Goal: Task Accomplishment & Management: Manage account settings

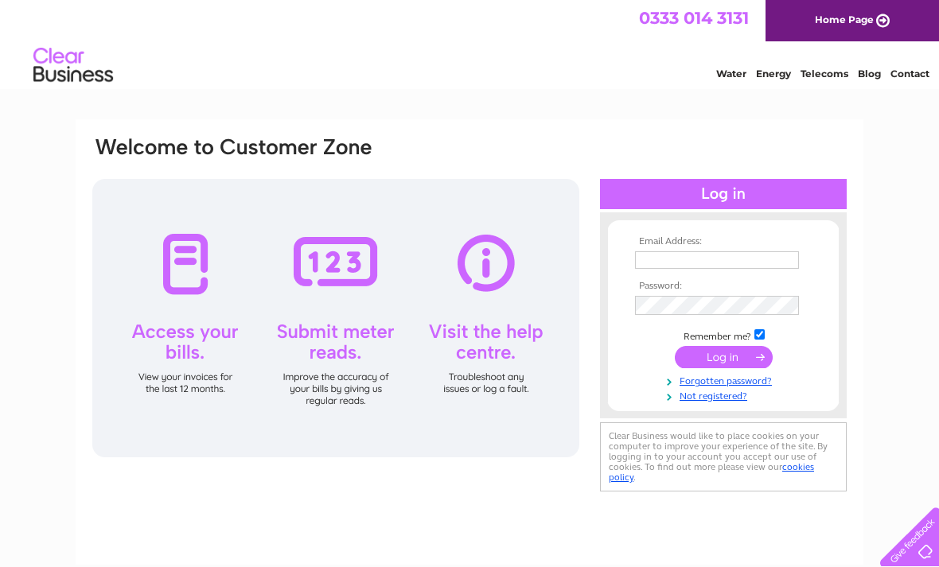
click at [724, 266] on input "text" at bounding box center [717, 261] width 164 height 18
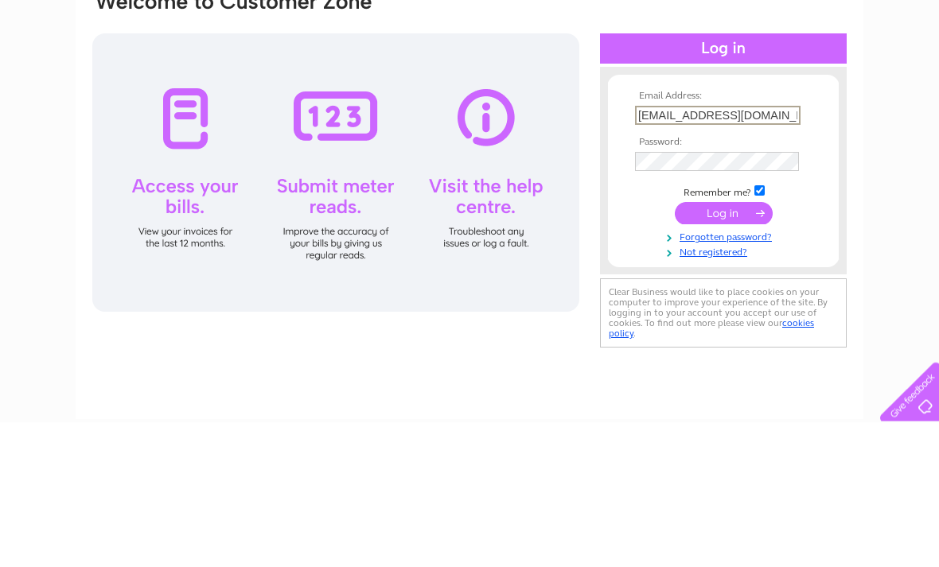
type input "ayrevilla@gmail.com"
click at [719, 348] on input "submit" at bounding box center [724, 359] width 98 height 22
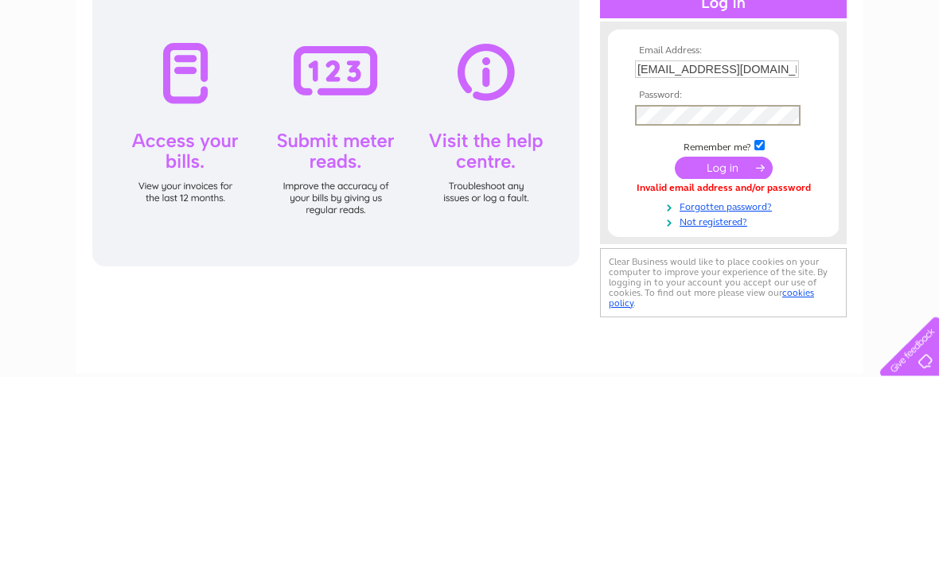
click at [724, 348] on input "submit" at bounding box center [724, 359] width 98 height 22
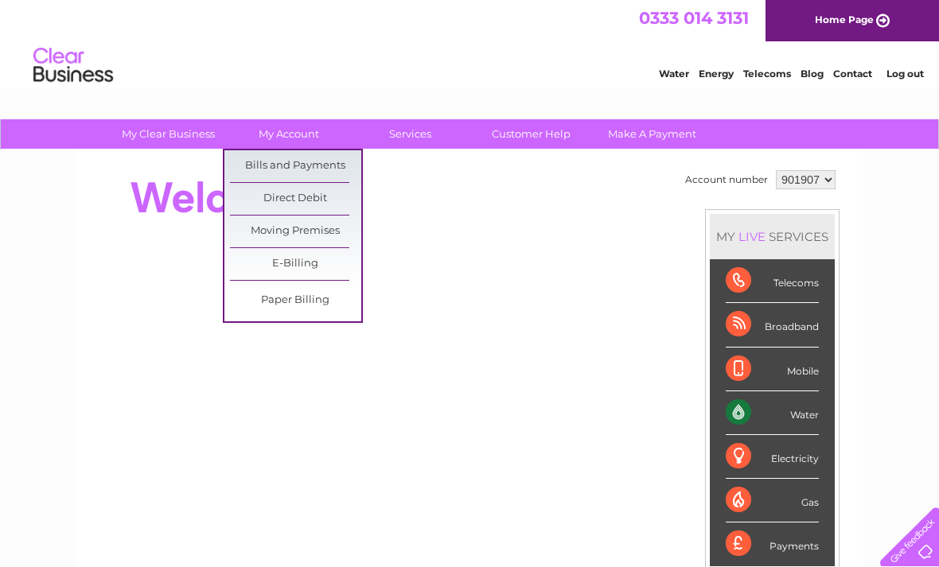
click at [306, 166] on link "Bills and Payments" at bounding box center [295, 166] width 131 height 32
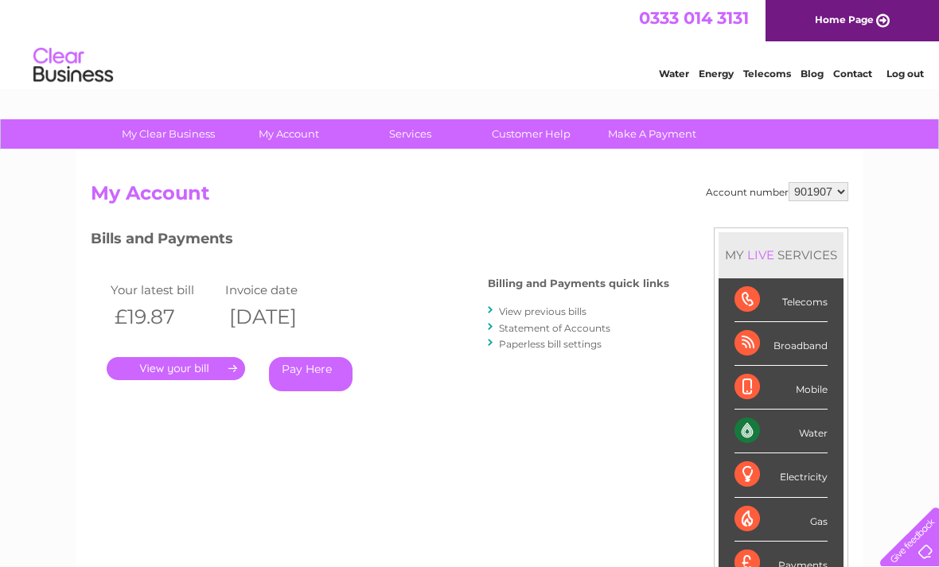
click at [841, 197] on select "901907 901909" at bounding box center [819, 191] width 60 height 19
select select "901909"
click at [203, 365] on link "." at bounding box center [176, 368] width 138 height 23
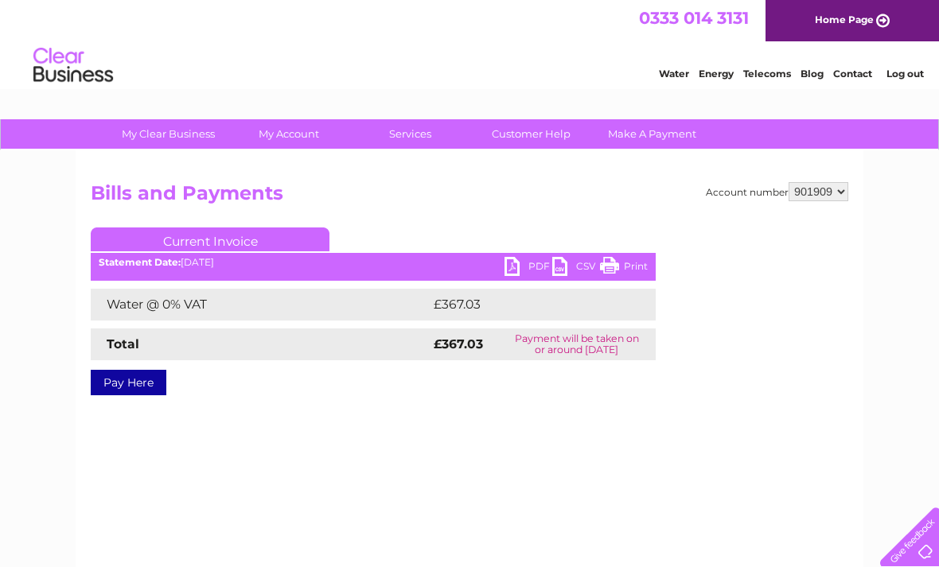
click at [515, 271] on link "PDF" at bounding box center [529, 268] width 48 height 23
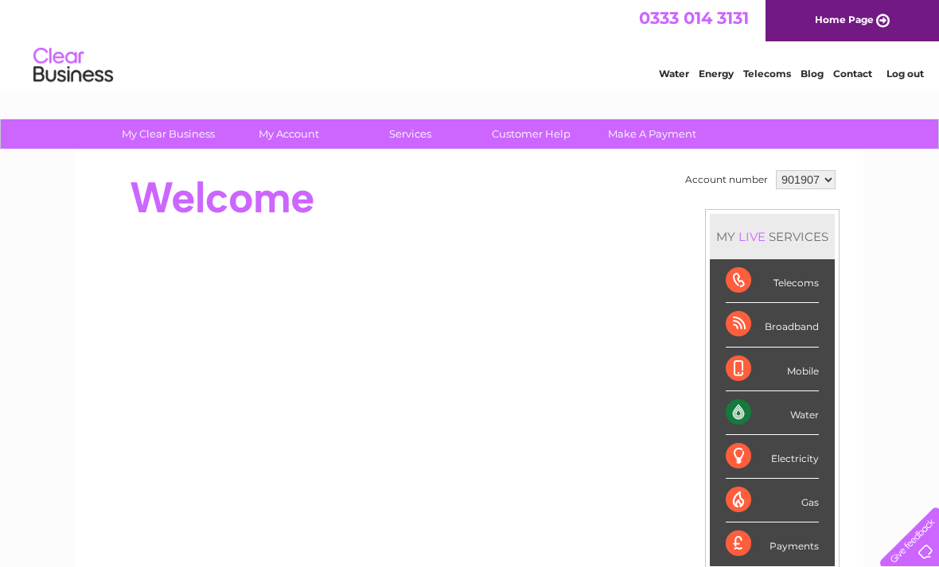
click at [872, 21] on link "Home Page" at bounding box center [853, 20] width 174 height 41
